Goal: Task Accomplishment & Management: Complete application form

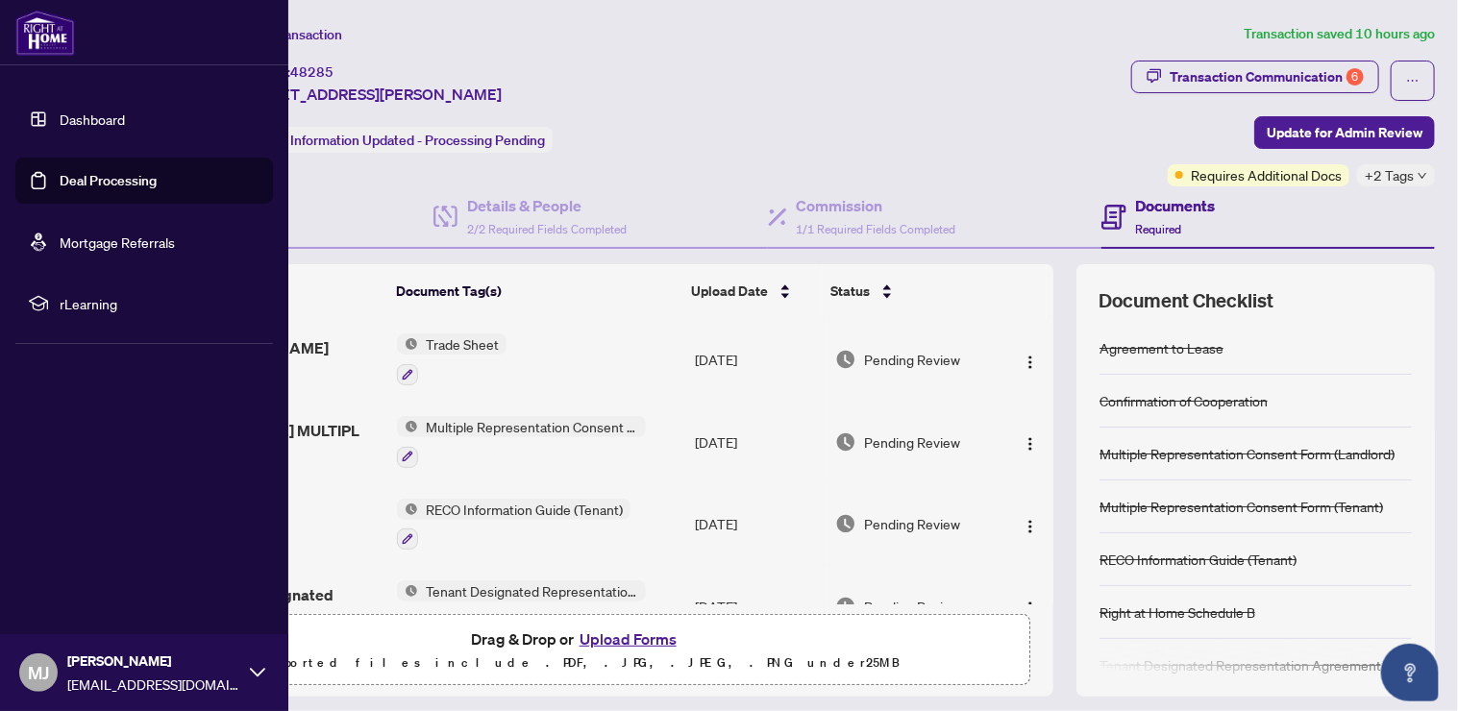
scroll to position [128, 0]
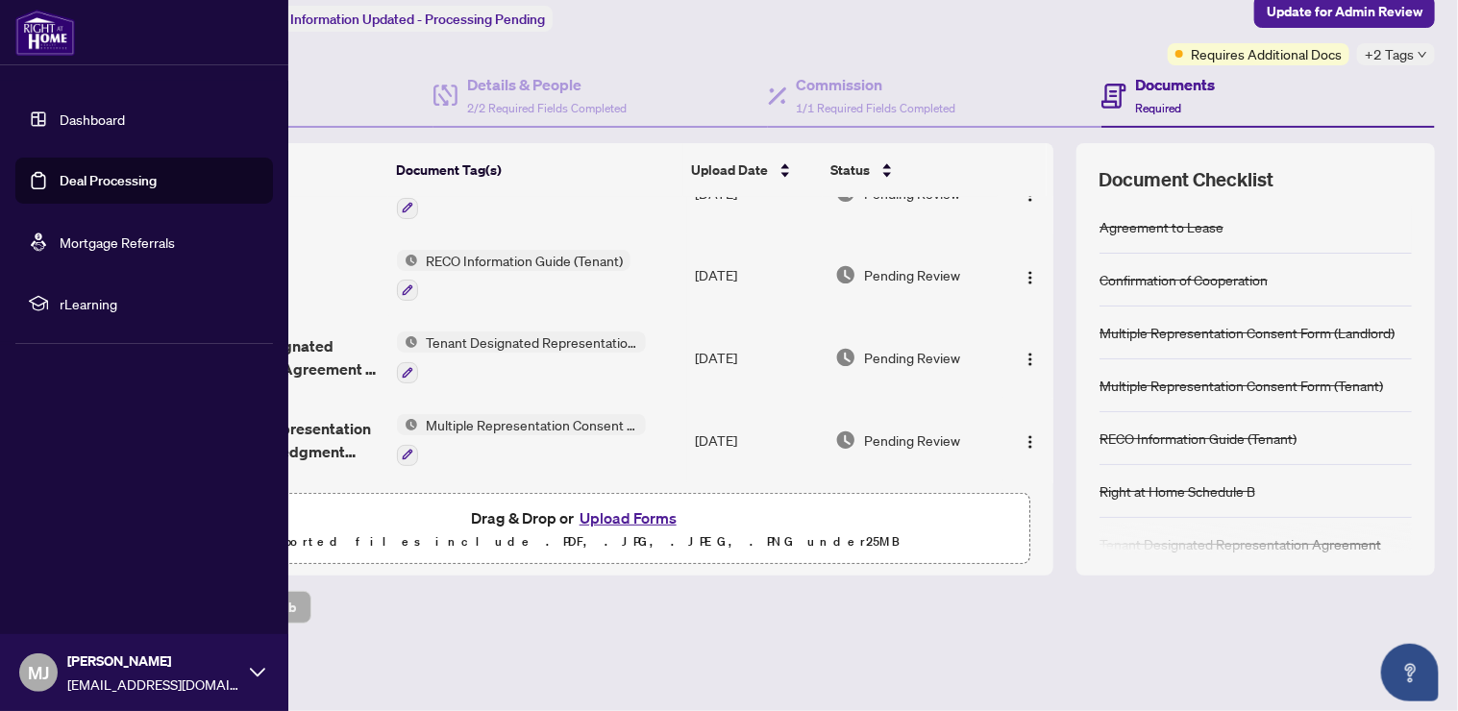
click at [82, 115] on link "Dashboard" at bounding box center [92, 119] width 65 height 17
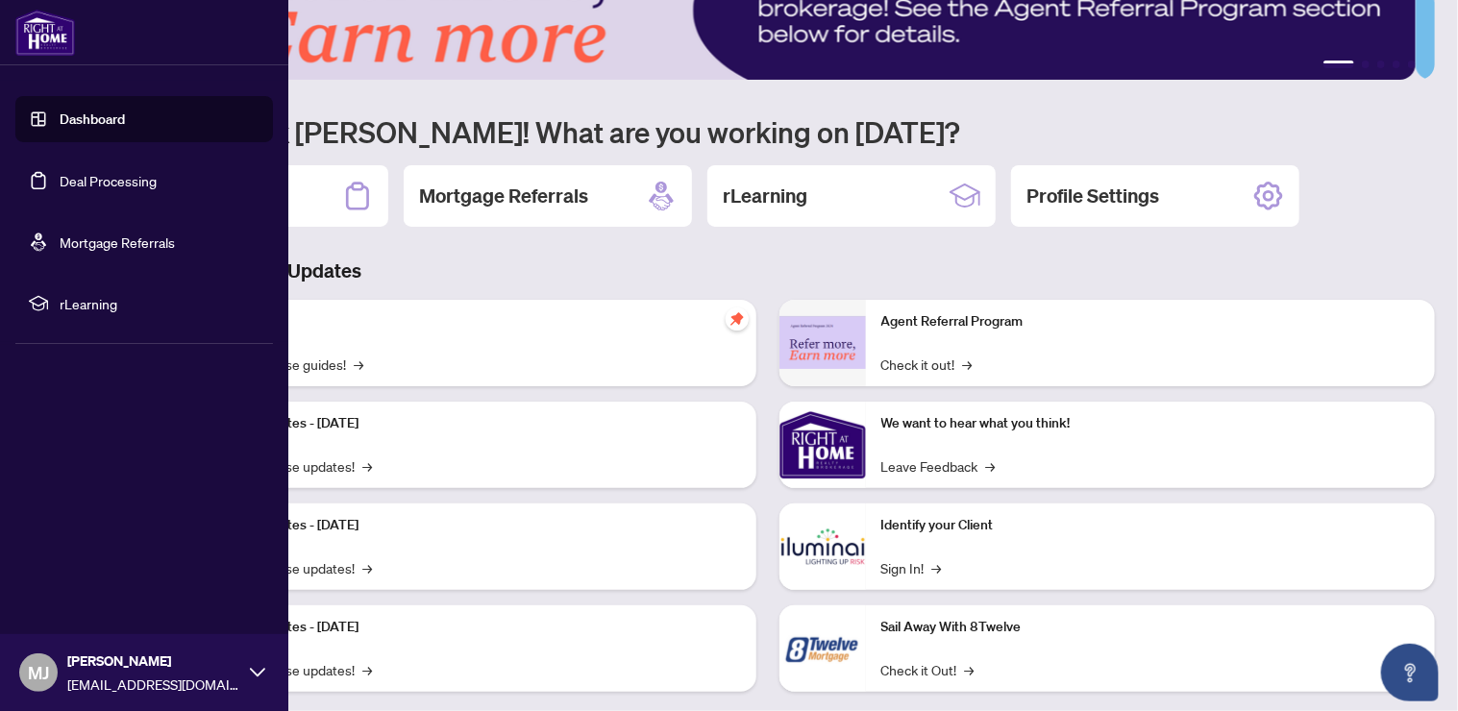
click at [113, 178] on link "Deal Processing" at bounding box center [108, 180] width 97 height 17
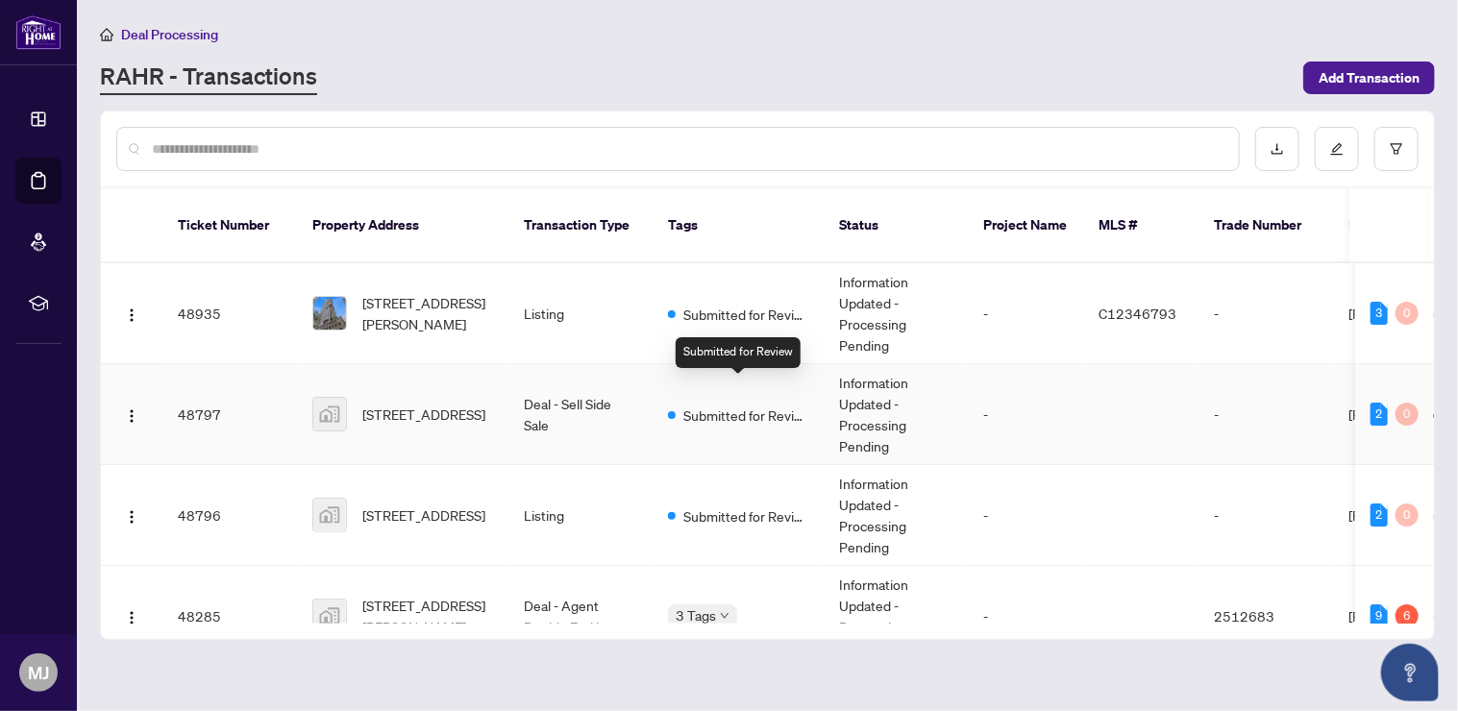
click at [732, 405] on span "Submitted for Review" at bounding box center [745, 415] width 125 height 21
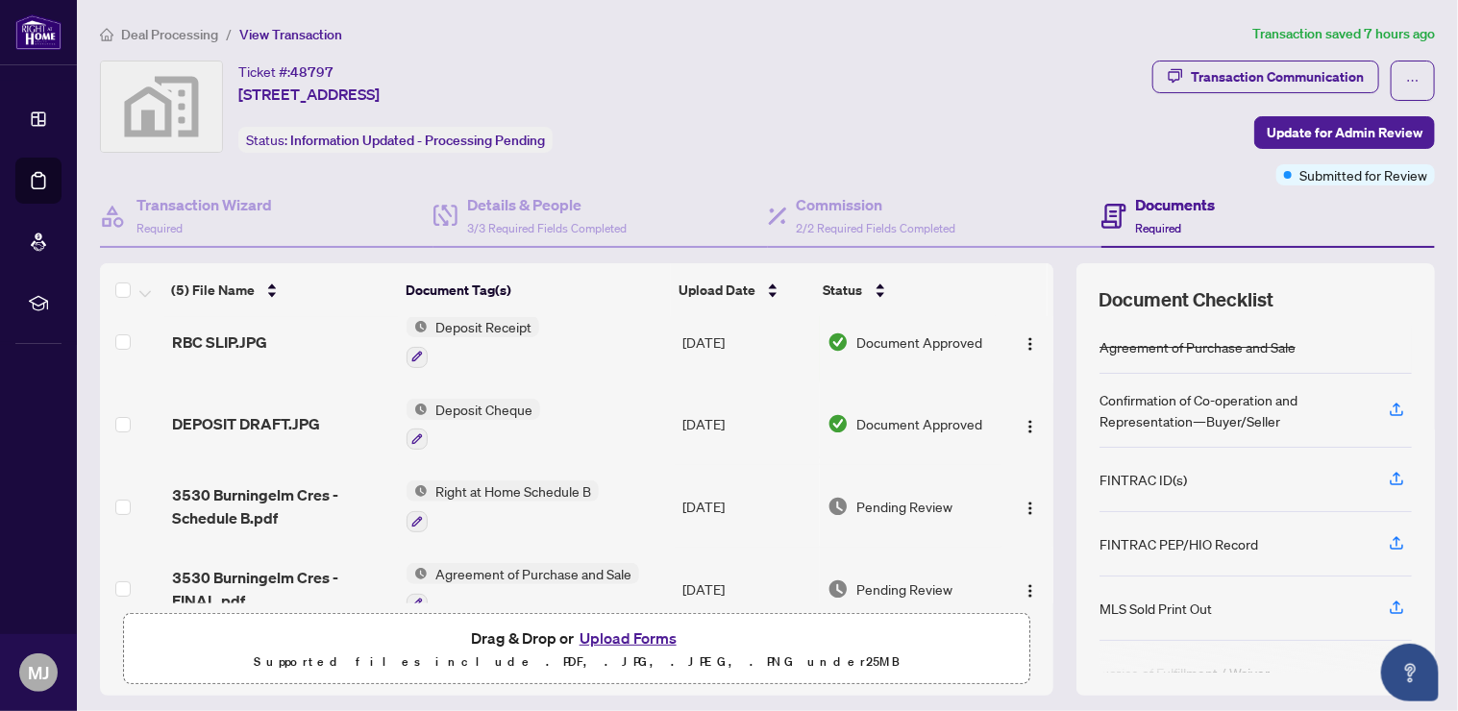
scroll to position [128, 0]
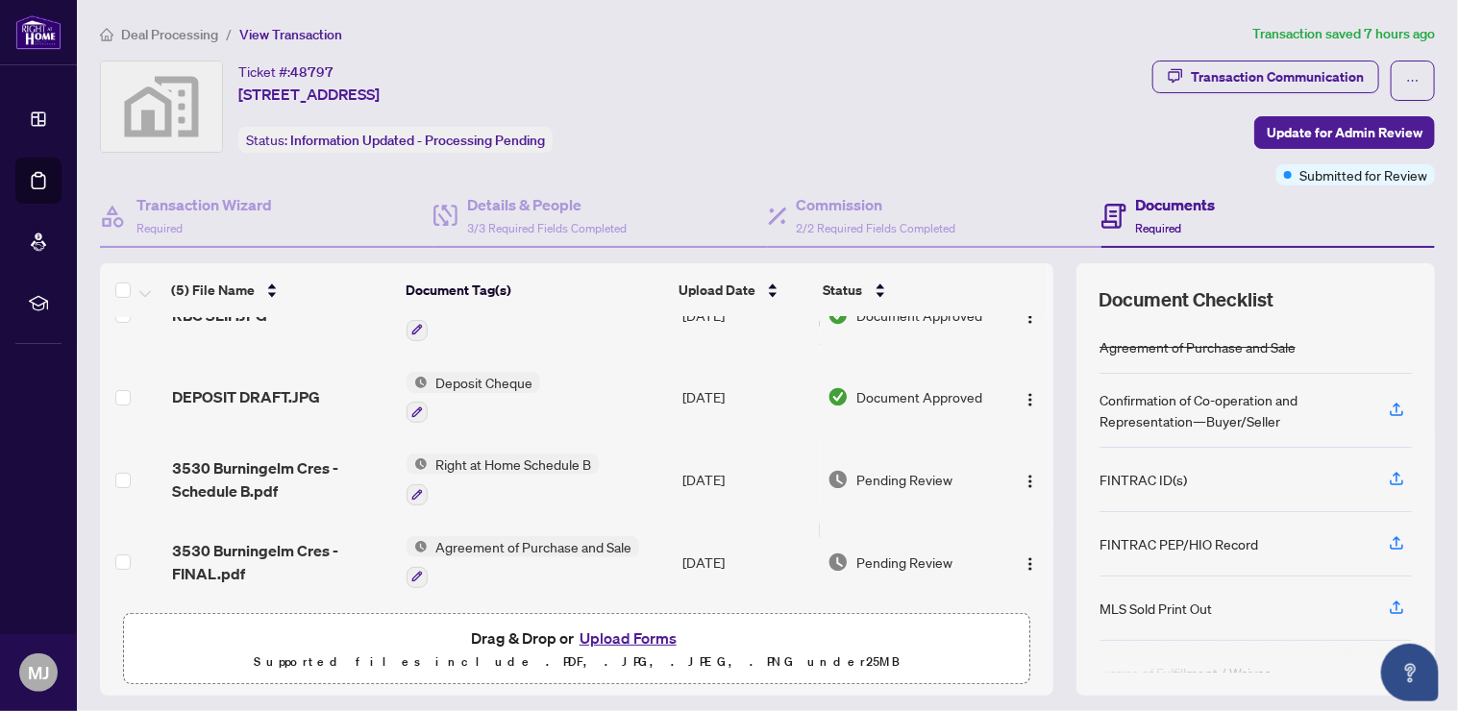
click at [648, 635] on button "Upload Forms" at bounding box center [628, 638] width 109 height 25
click at [609, 651] on p "Supported files include .PDF, .JPG, .JPEG, .PNG under 25 MB" at bounding box center [577, 662] width 882 height 23
click at [613, 634] on button "Upload Forms" at bounding box center [628, 638] width 109 height 25
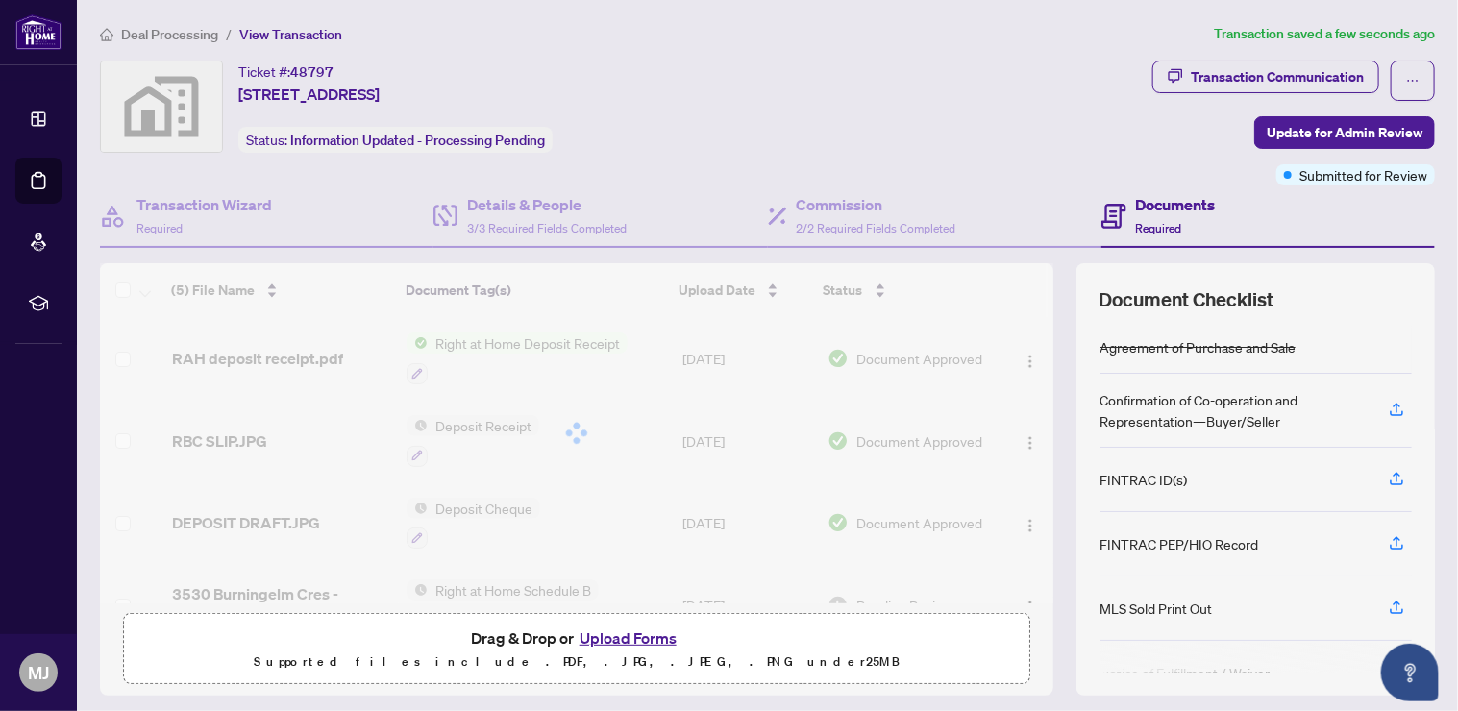
scroll to position [0, 0]
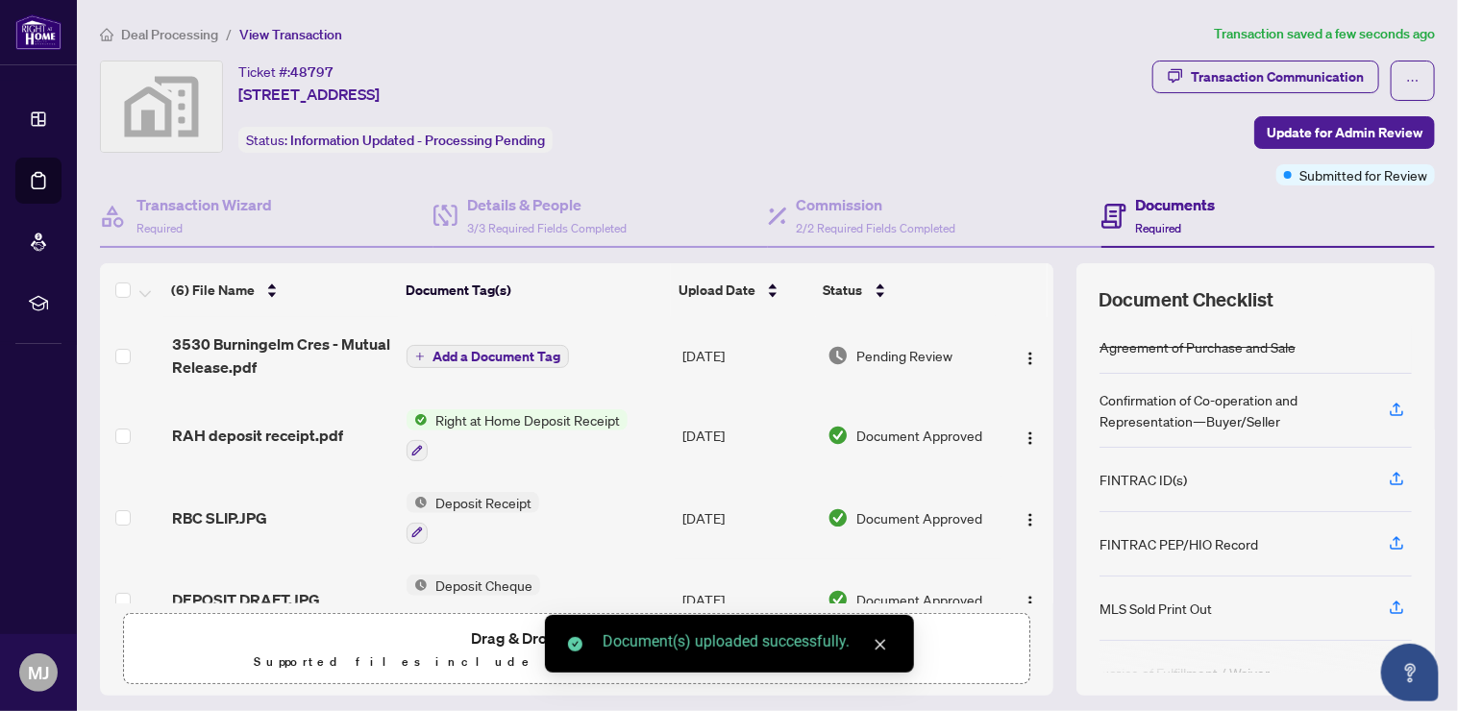
click at [460, 351] on span "Add a Document Tag" at bounding box center [496, 356] width 128 height 13
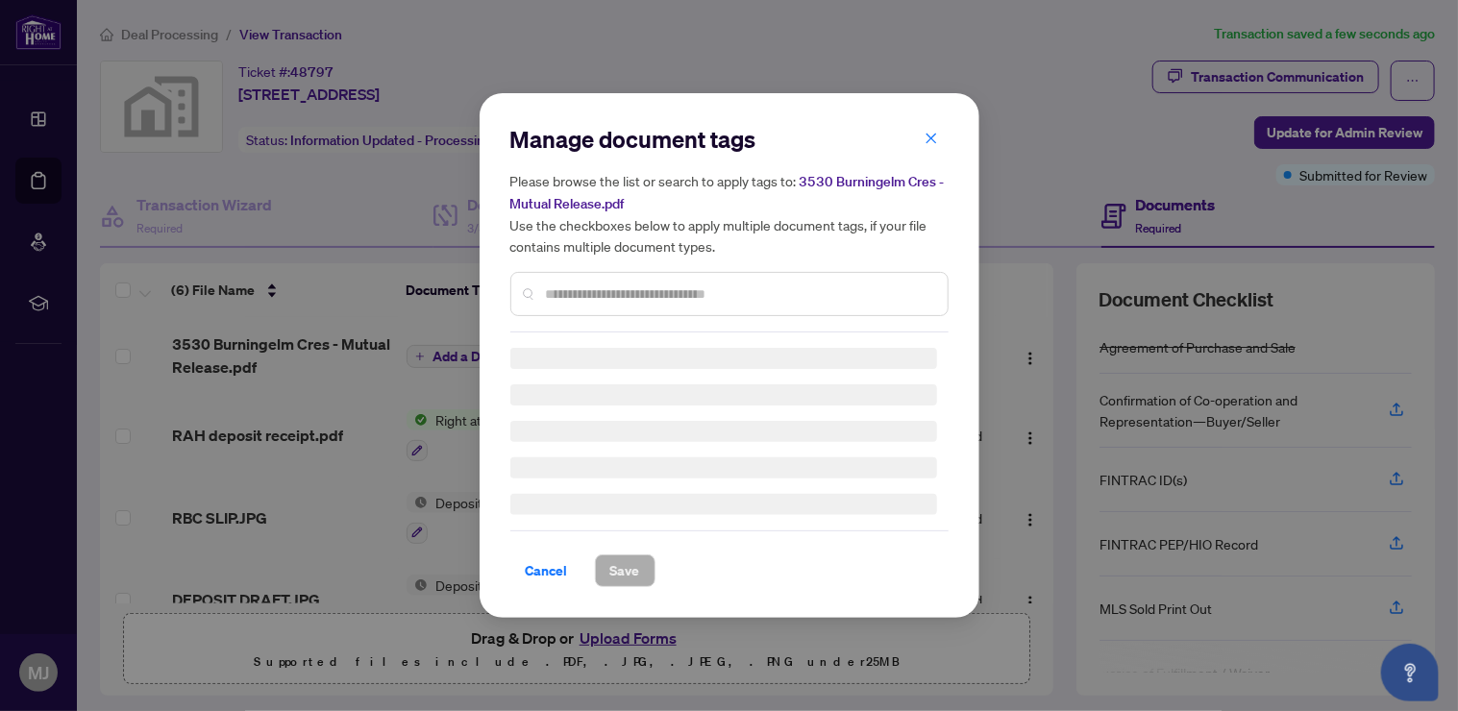
click at [628, 296] on input "text" at bounding box center [739, 294] width 386 height 21
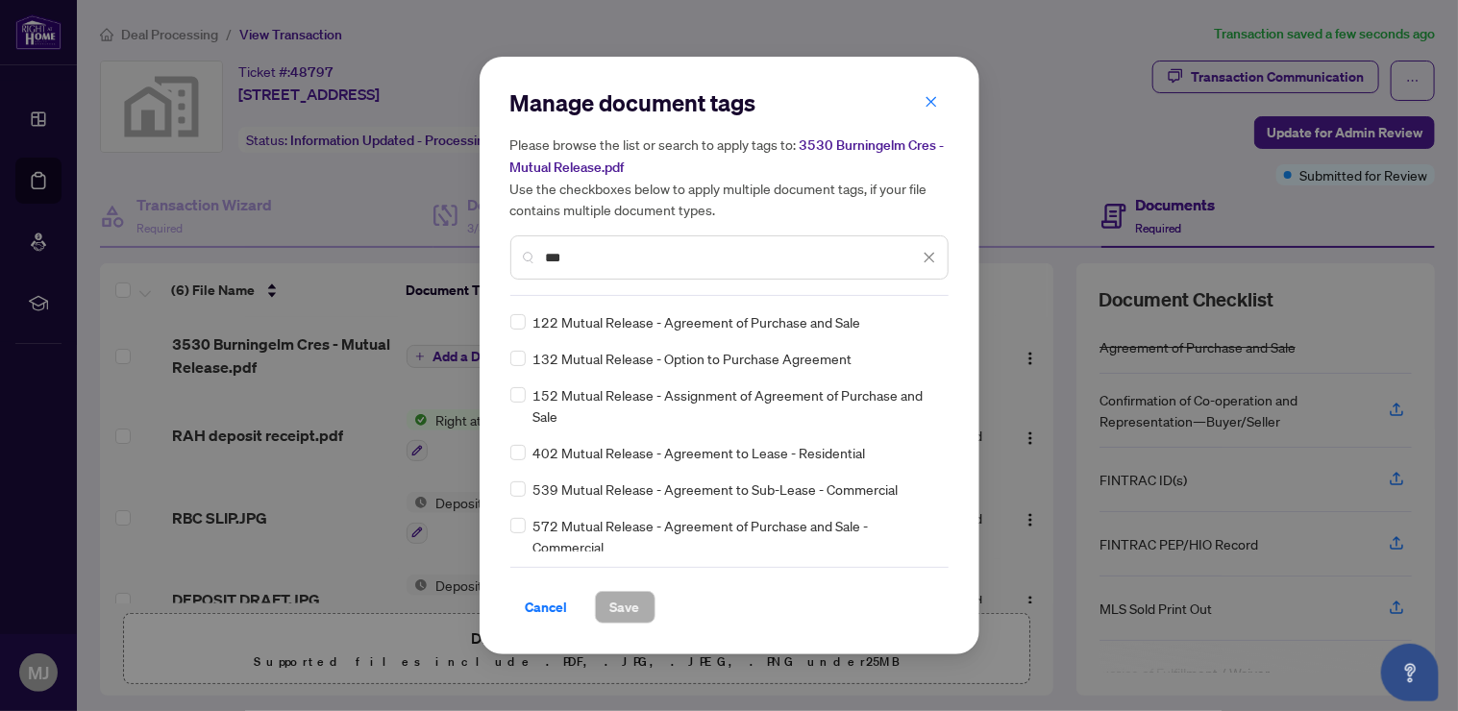
type input "***"
click at [529, 317] on div "122 Mutual Release - Agreement of Purchase and Sale" at bounding box center [723, 321] width 427 height 21
click at [629, 600] on span "Save" at bounding box center [625, 607] width 30 height 31
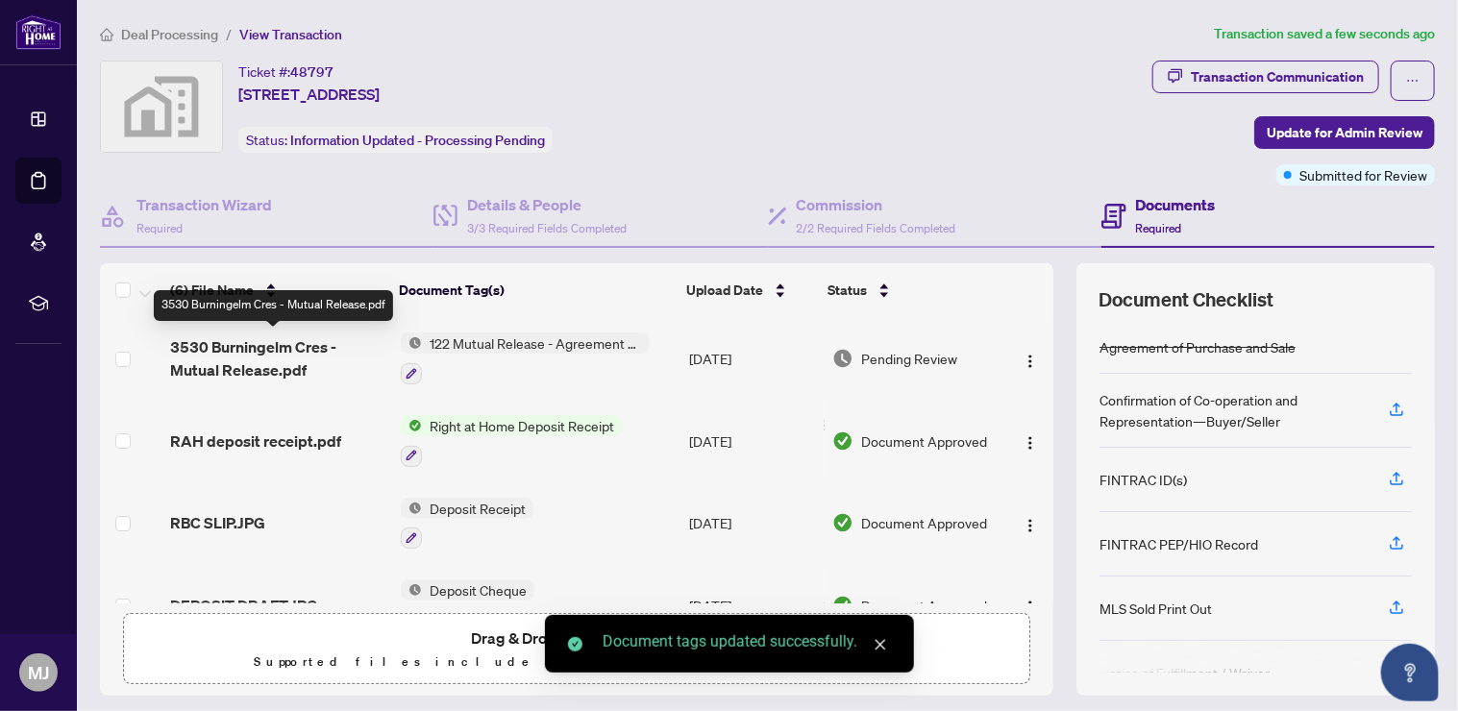
click at [247, 338] on span "3530 Burningelm Cres - Mutual Release.pdf" at bounding box center [277, 358] width 215 height 46
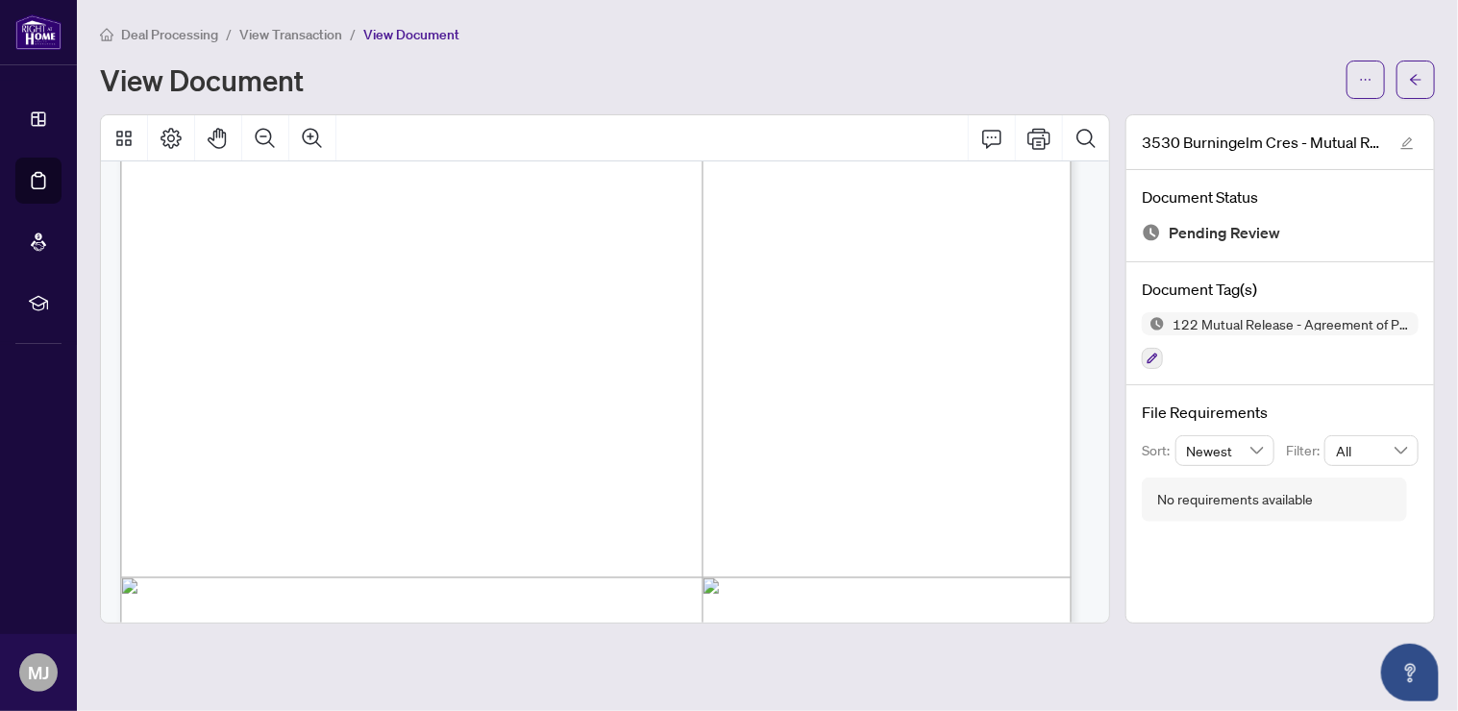
scroll to position [167, 0]
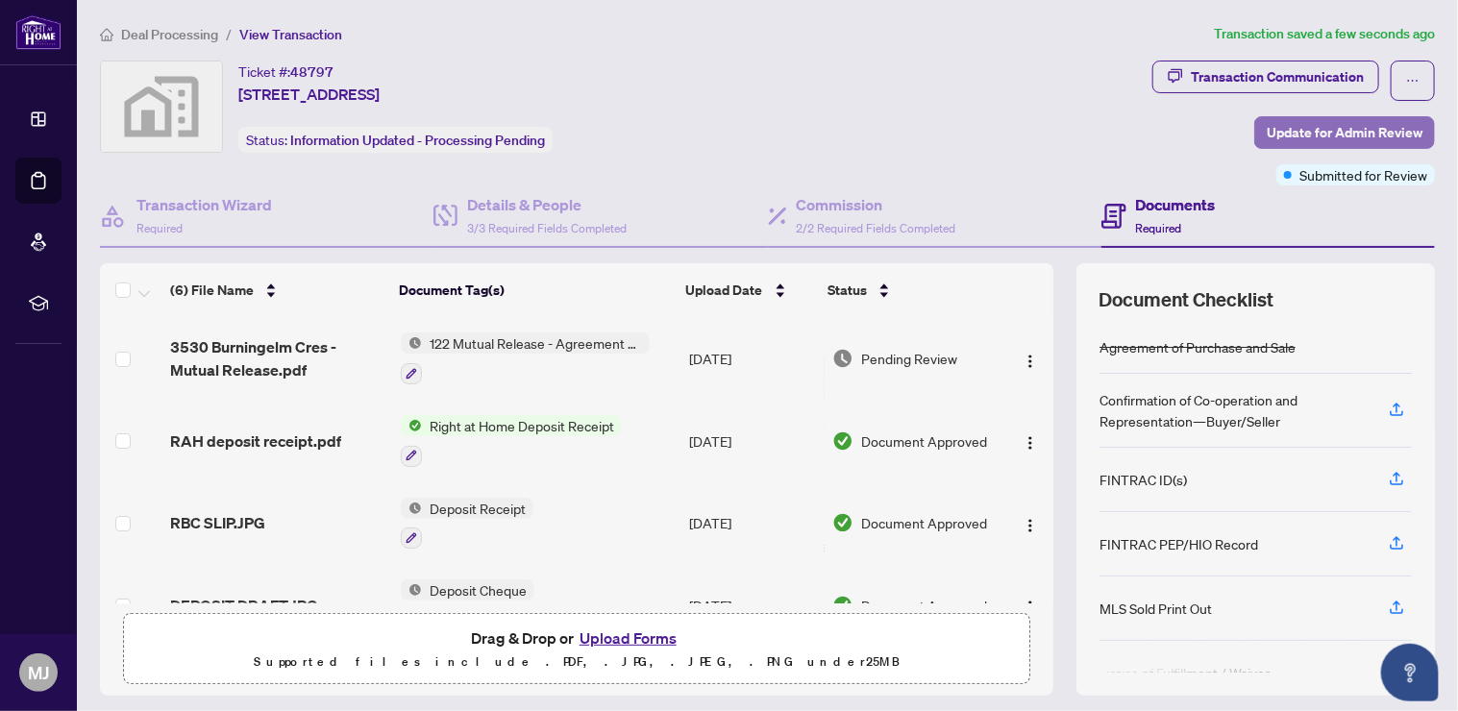
click at [1271, 132] on span "Update for Admin Review" at bounding box center [1345, 132] width 156 height 31
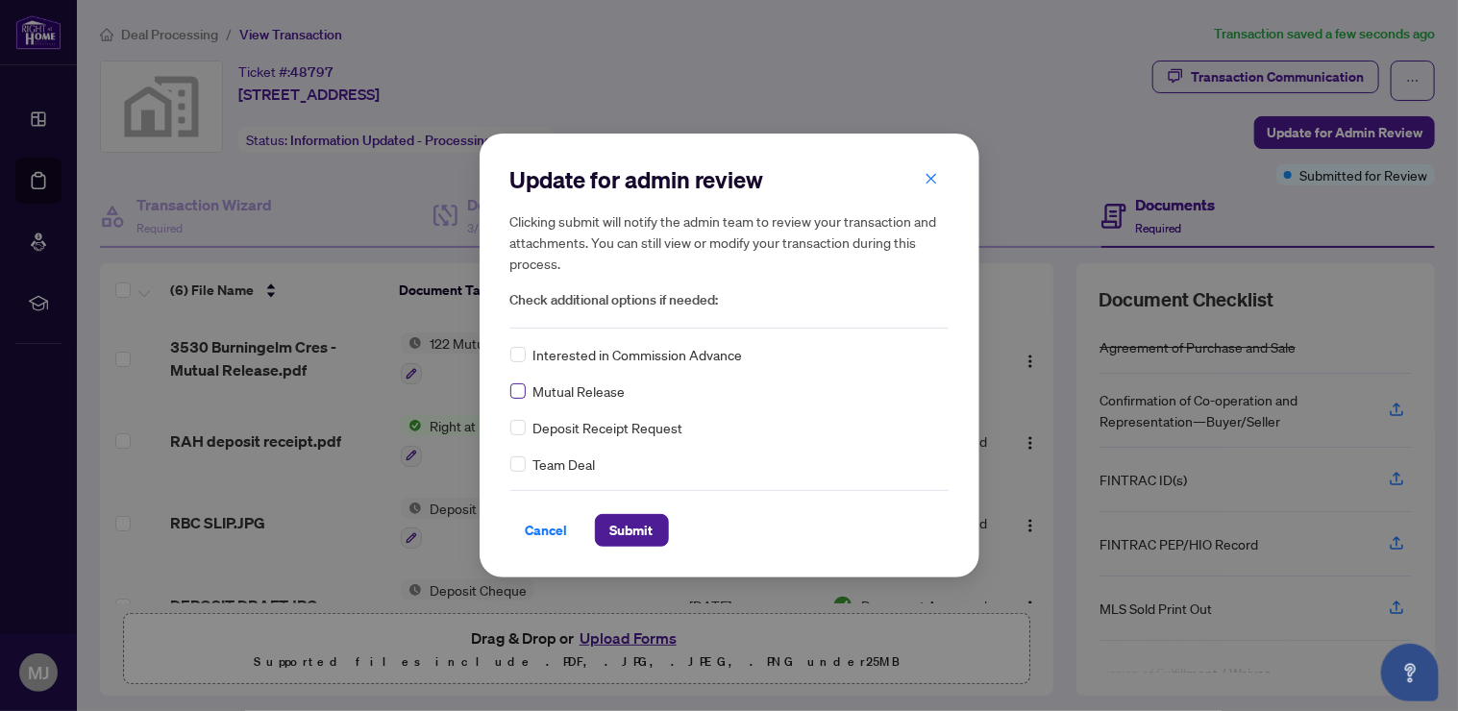
click at [519, 381] on label at bounding box center [517, 391] width 15 height 21
click at [652, 528] on span "Submit" at bounding box center [631, 530] width 43 height 31
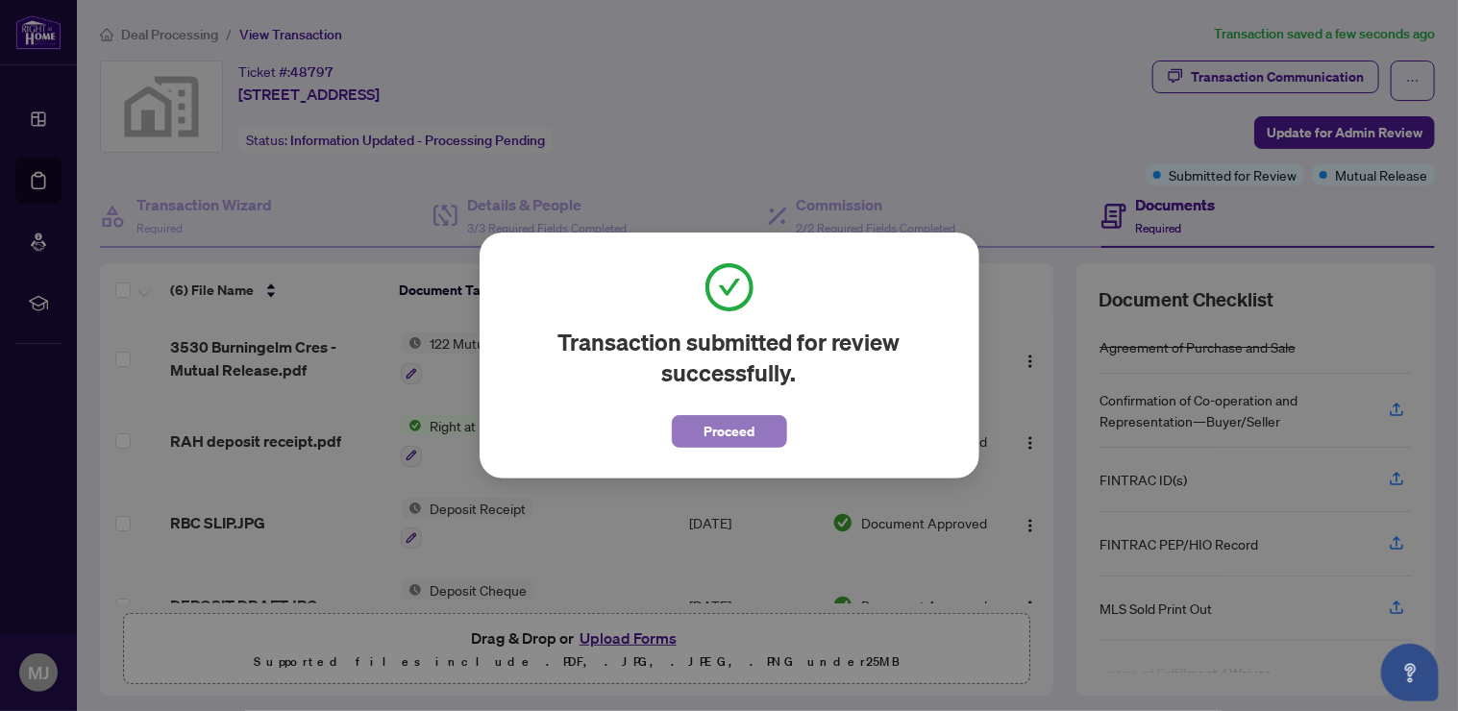
click at [721, 422] on span "Proceed" at bounding box center [728, 431] width 51 height 31
